Goal: Task Accomplishment & Management: Manage account settings

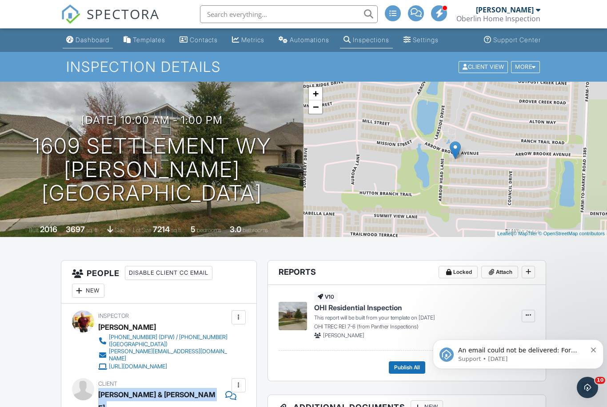
click at [105, 39] on div "Dashboard" at bounding box center [93, 40] width 34 height 8
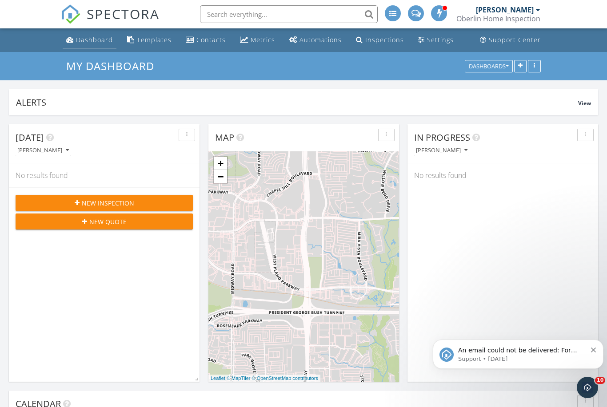
click at [103, 43] on div "Dashboard" at bounding box center [94, 40] width 37 height 8
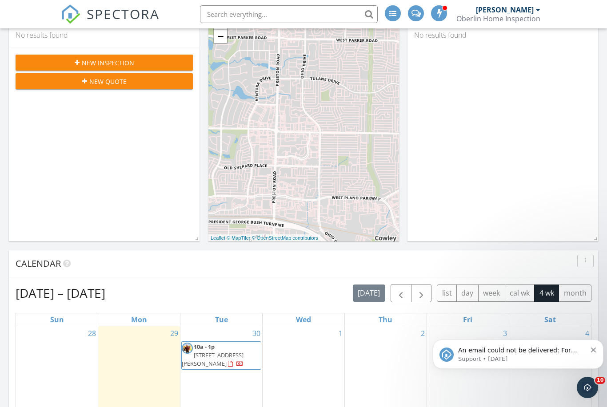
scroll to position [145, 0]
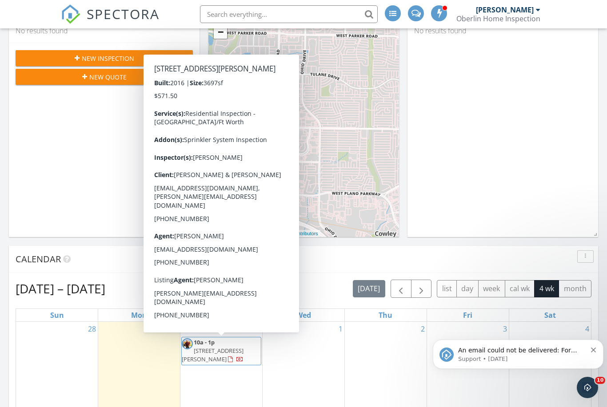
click at [215, 347] on span "1609 Settlement Wy, Aubrey 76227" at bounding box center [213, 355] width 62 height 16
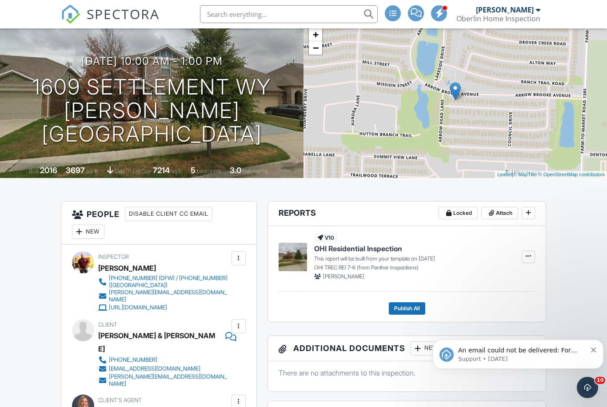
scroll to position [60, 0]
click at [144, 67] on h3 "[DATE] 10:00 am - 1:00 pm" at bounding box center [151, 61] width 141 height 12
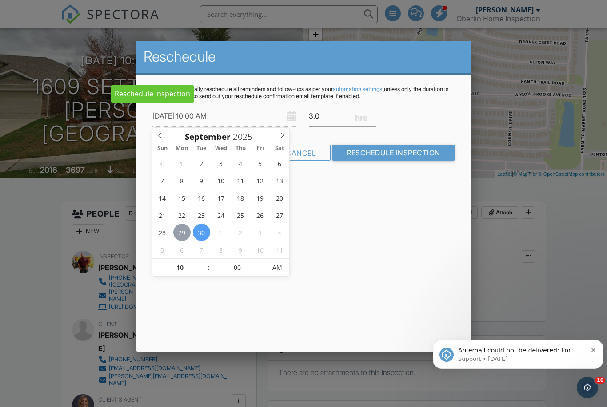
type input "[DATE] 10:00 AM"
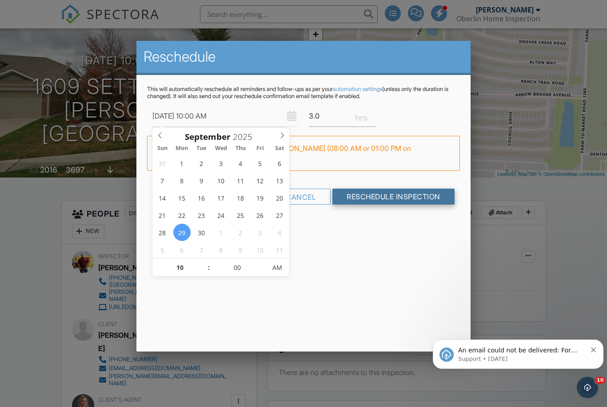
click at [413, 200] on input "Reschedule Inspection" at bounding box center [393, 197] width 122 height 16
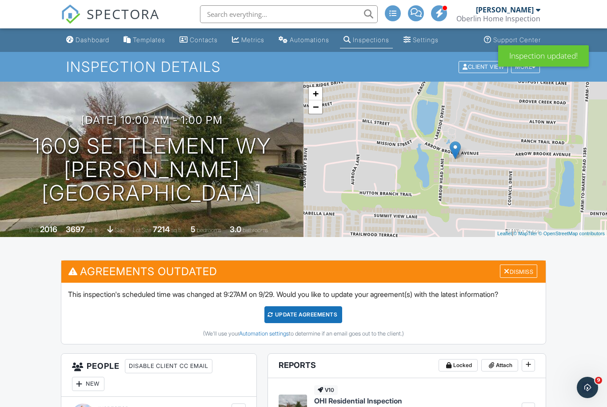
scroll to position [36, 0]
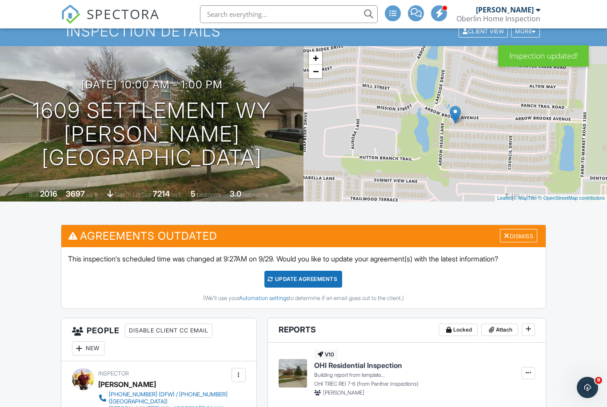
click at [325, 276] on div "Update Agreements" at bounding box center [303, 279] width 78 height 17
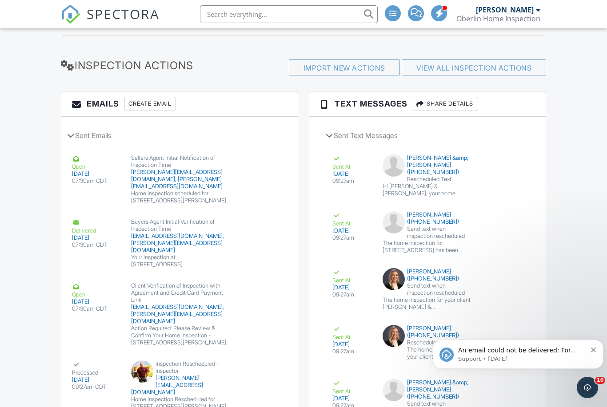
scroll to position [992, 0]
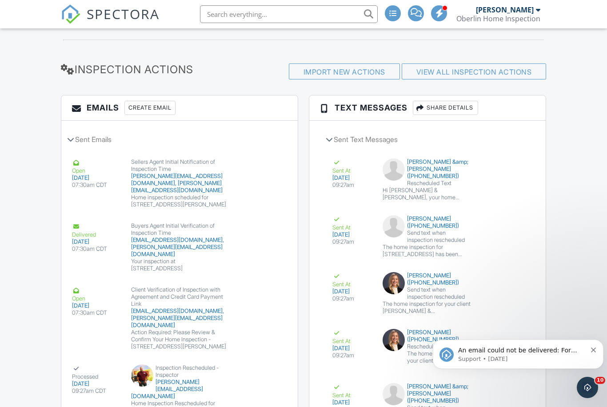
click at [8, 301] on div "Dashboard Templates Contacts Metrics Automations Inspections Settings Support C…" at bounding box center [303, 45] width 607 height 2017
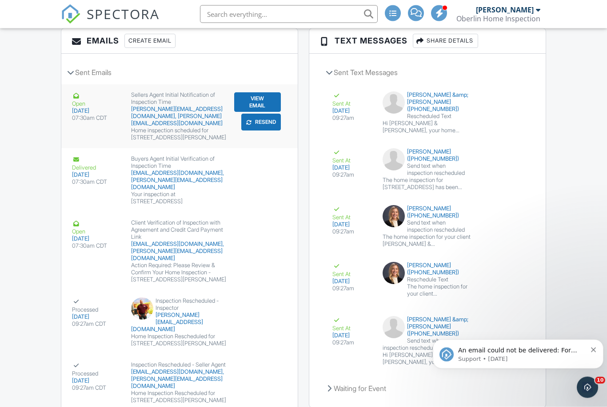
scroll to position [1059, 0]
click at [259, 125] on button "Resend" at bounding box center [261, 122] width 40 height 17
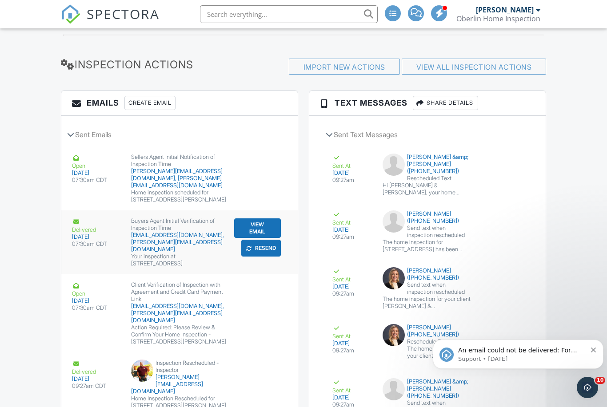
click at [268, 242] on button "Resend" at bounding box center [261, 248] width 40 height 17
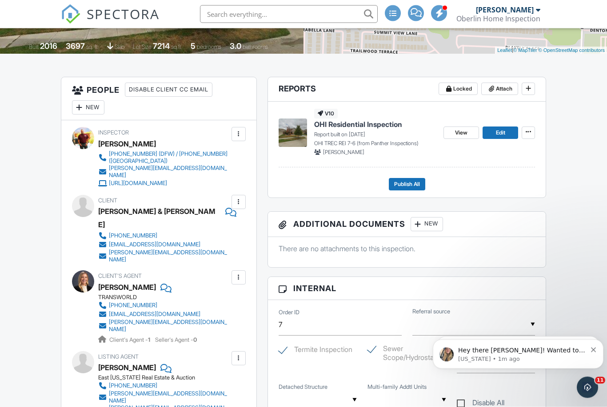
scroll to position [183, 0]
